Goal: Transaction & Acquisition: Purchase product/service

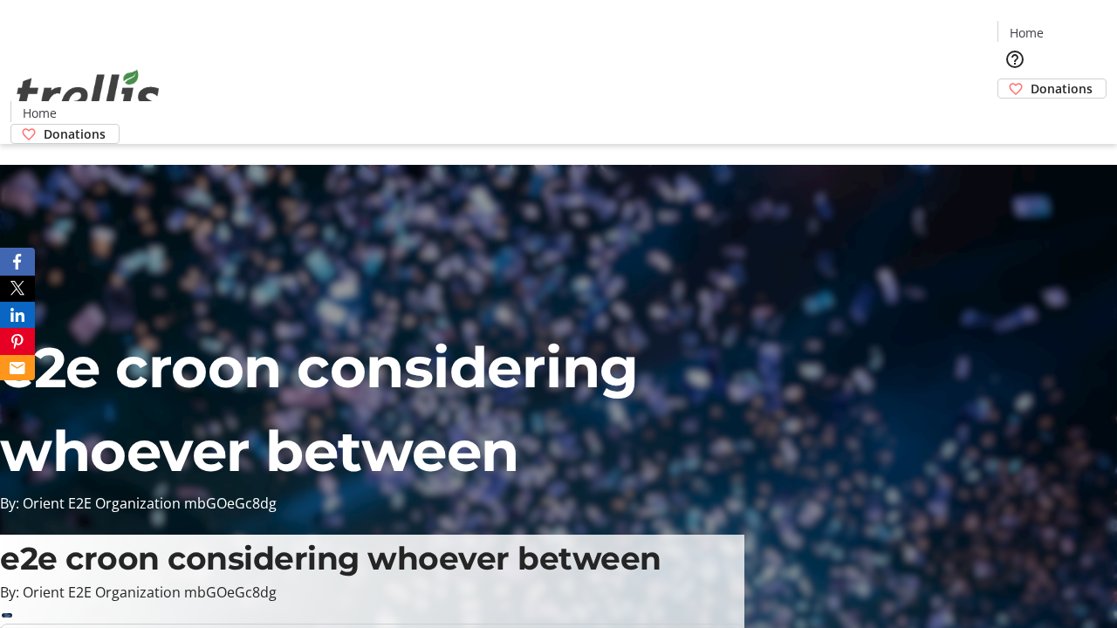
click at [1031, 79] on span "Donations" at bounding box center [1062, 88] width 62 height 18
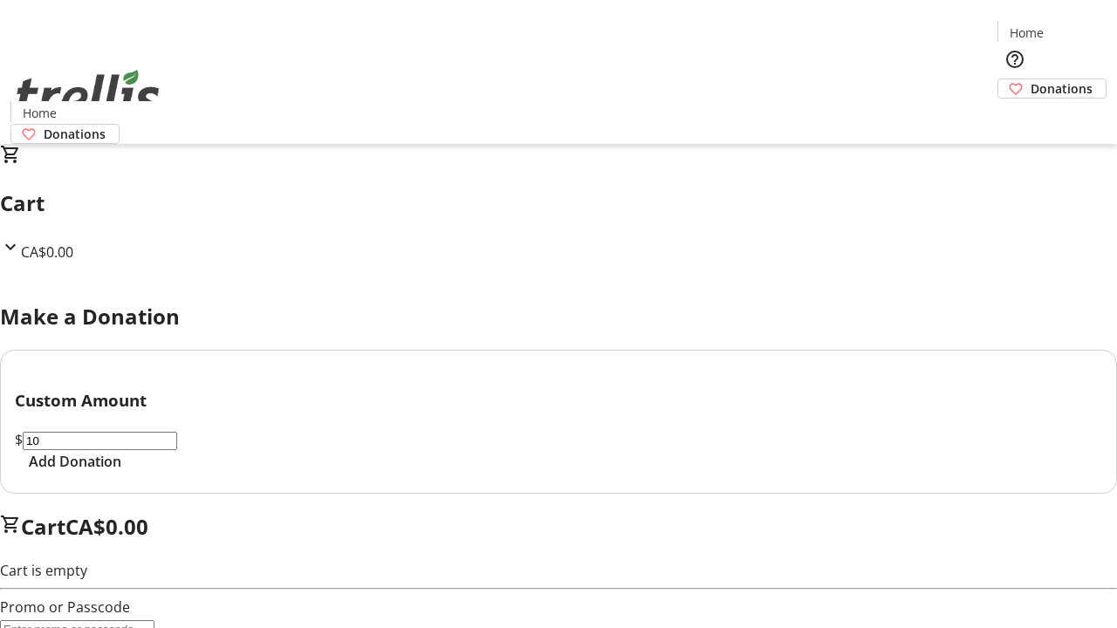
click at [121, 472] on span "Add Donation" at bounding box center [75, 461] width 93 height 21
select select "CA"
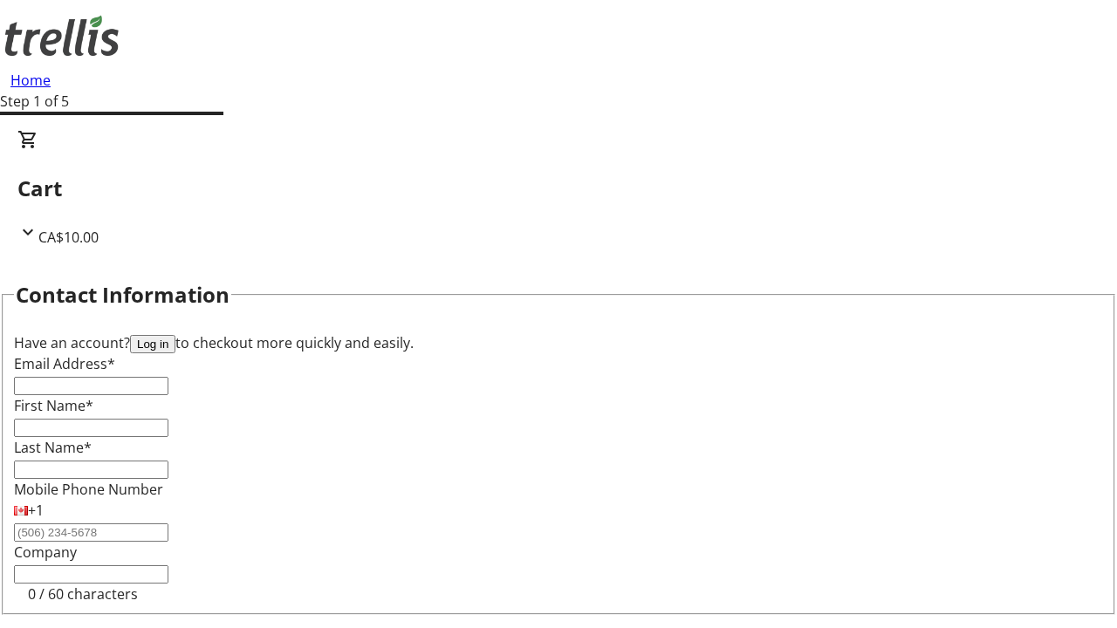
click at [175, 335] on button "Log in" at bounding box center [152, 344] width 45 height 18
